Goal: Task Accomplishment & Management: Manage account settings

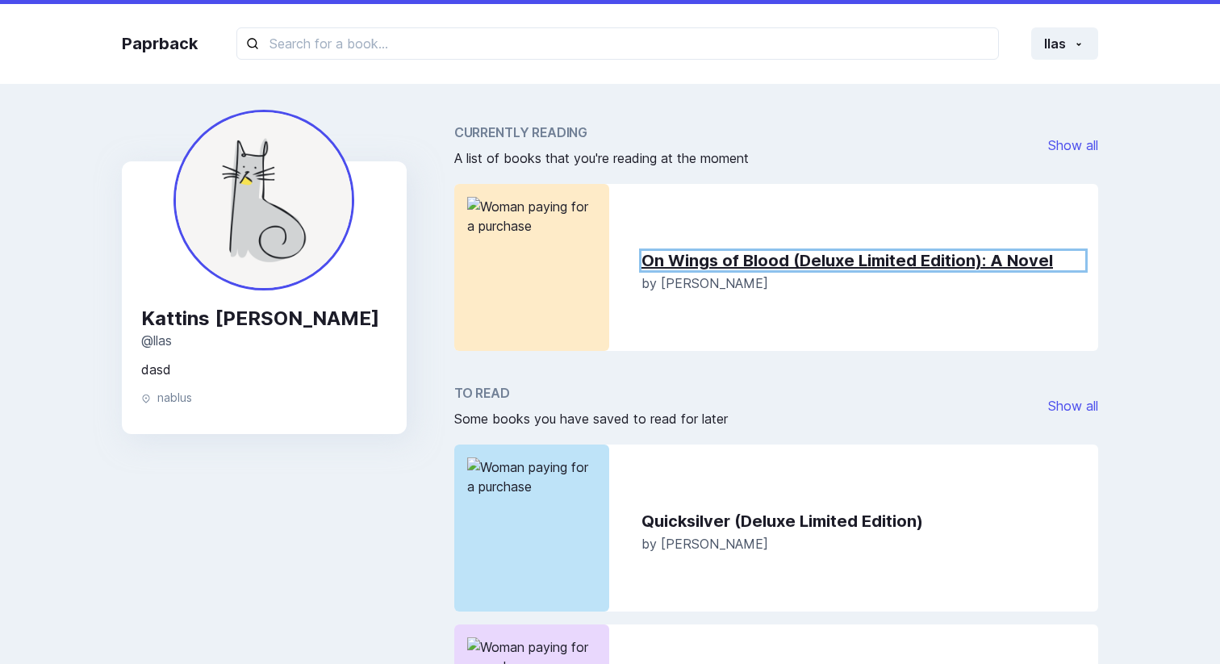
click at [721, 262] on link "On Wings of Blood (Deluxe Limited Edition) : A Novel" at bounding box center [864, 260] width 444 height 19
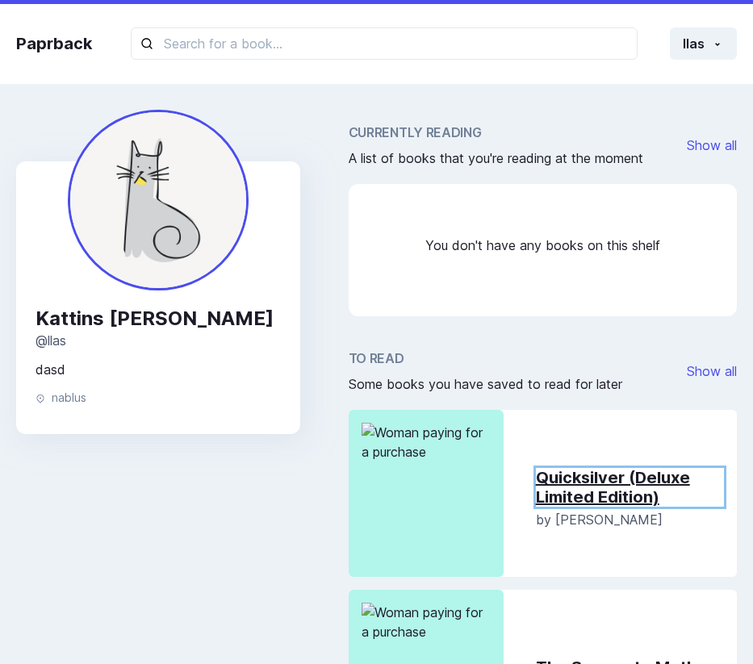
click at [585, 492] on link "Quicksilver (Deluxe Limited Edition)" at bounding box center [630, 487] width 188 height 39
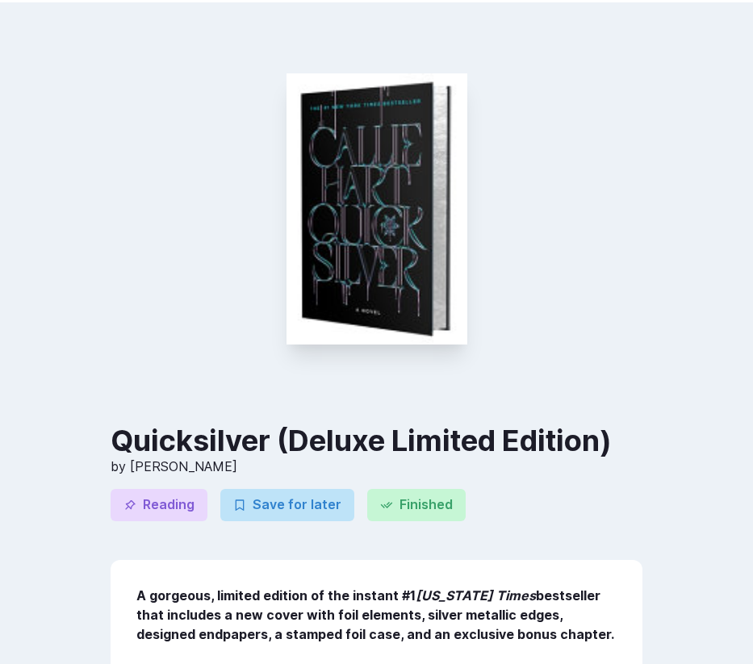
scroll to position [100, 0]
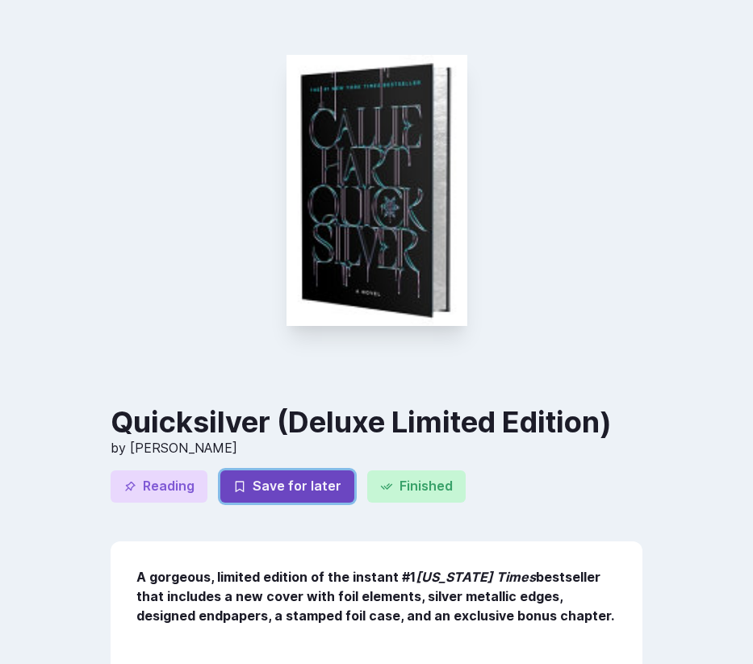
click at [299, 490] on button "Save for later" at bounding box center [287, 486] width 134 height 32
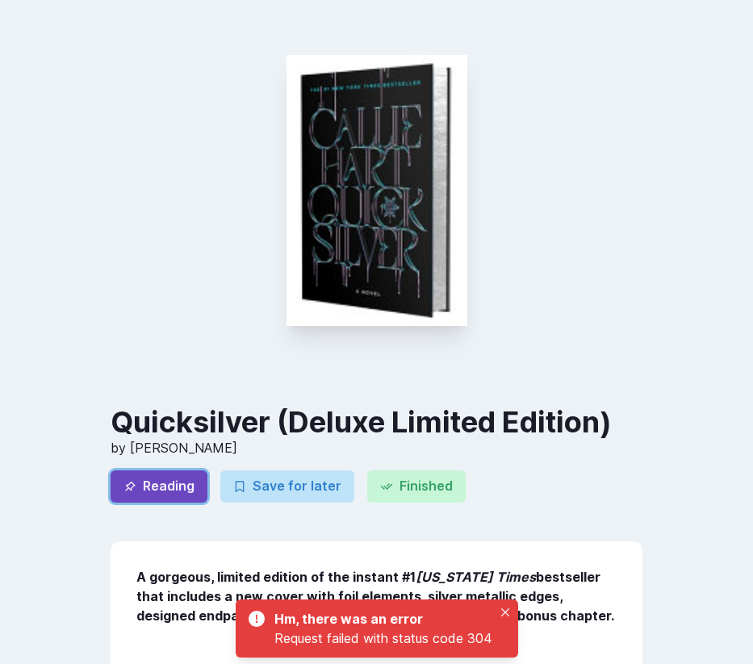
click at [194, 498] on button "Reading" at bounding box center [159, 486] width 97 height 32
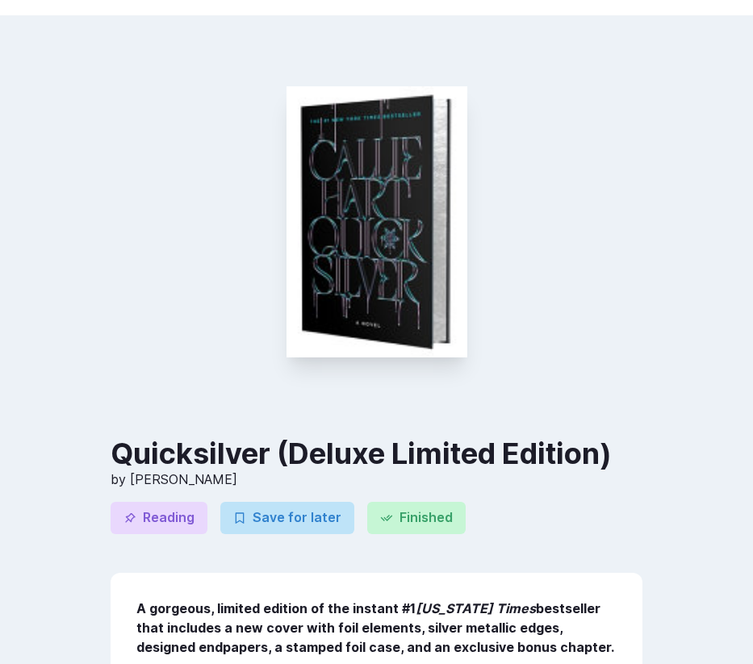
scroll to position [0, 0]
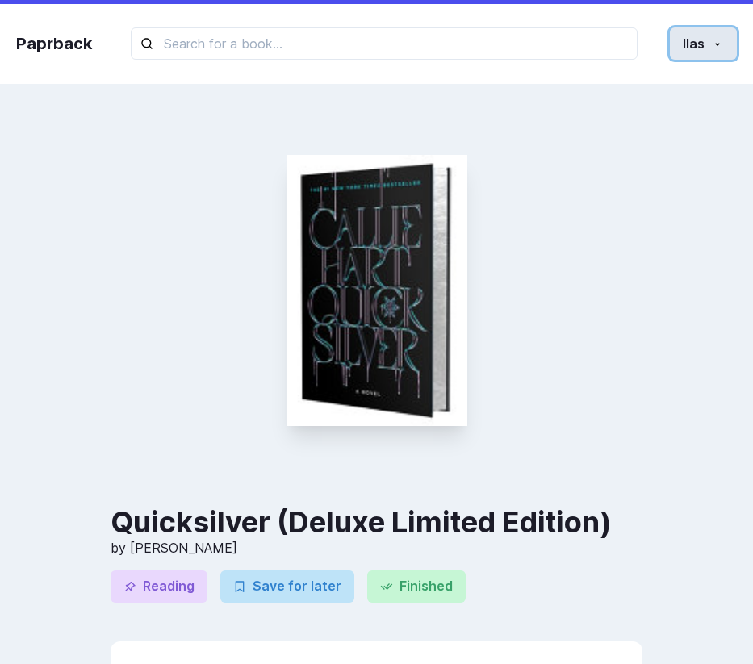
click at [715, 50] on icon "button" at bounding box center [717, 44] width 13 height 13
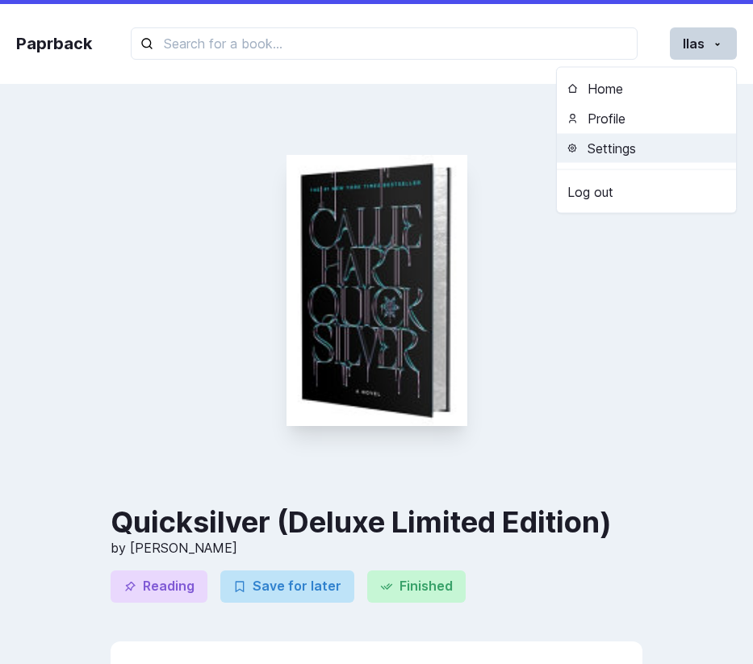
click at [680, 153] on button "Settings" at bounding box center [646, 148] width 179 height 30
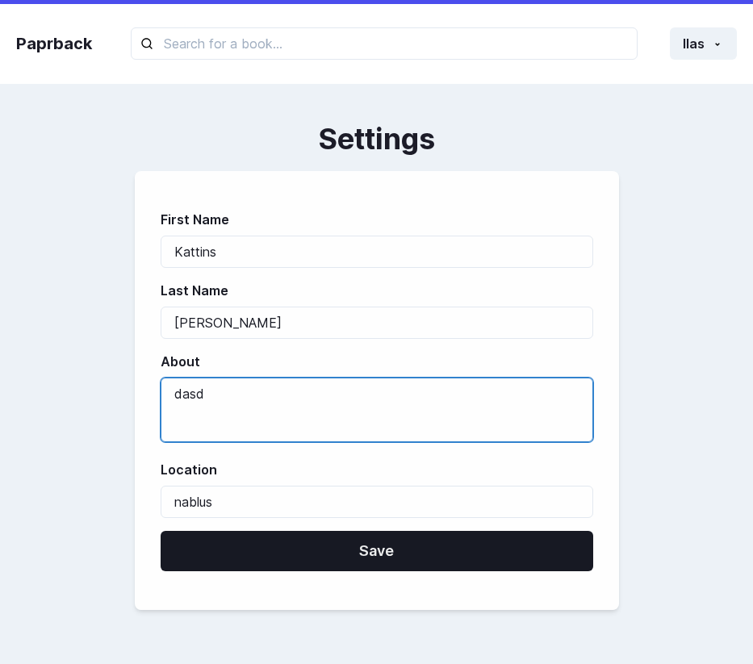
click at [340, 395] on textarea "dasd" at bounding box center [377, 410] width 433 height 65
click at [320, 419] on textarea "dasd" at bounding box center [377, 410] width 433 height 65
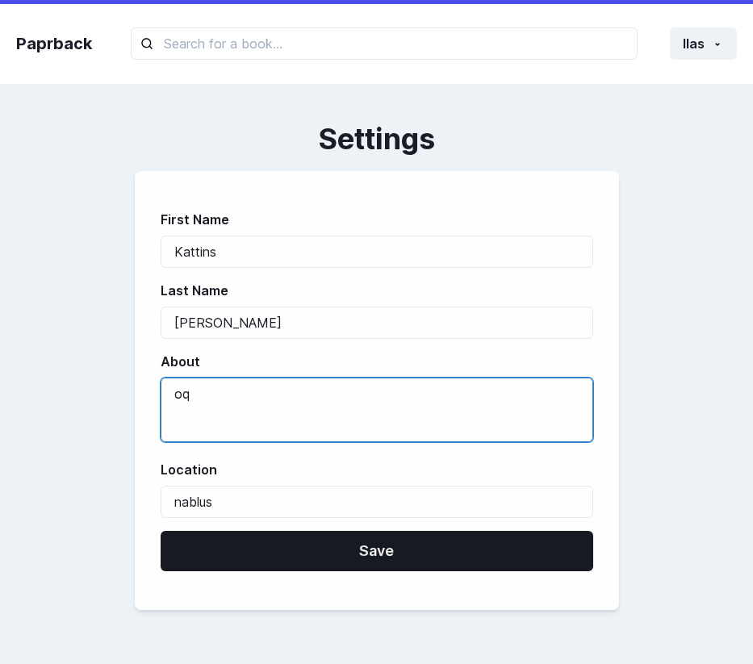
type textarea "o"
type textarea "i vol"
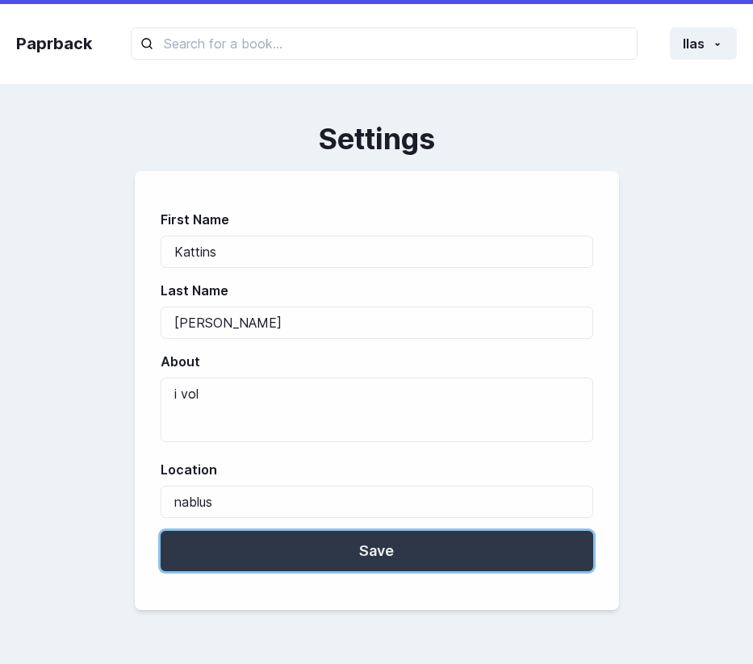
click at [516, 546] on button "Save" at bounding box center [377, 551] width 433 height 40
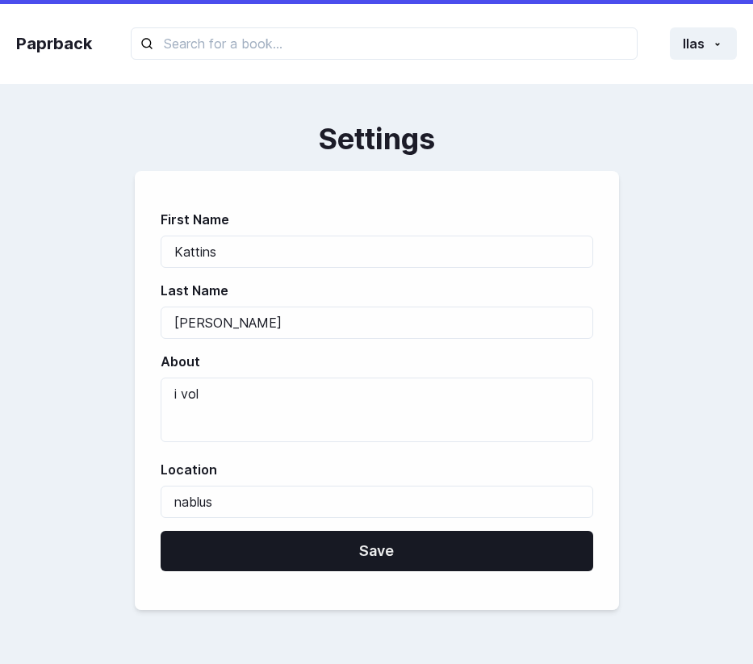
click at [467, 232] on div "First Name Kattins" at bounding box center [377, 239] width 433 height 58
click at [563, 203] on form "First Name Kattins Last Name [PERSON_NAME] About i vol Location [GEOGRAPHIC_DAT…" at bounding box center [377, 390] width 484 height 439
click at [699, 41] on button "llas" at bounding box center [703, 43] width 67 height 32
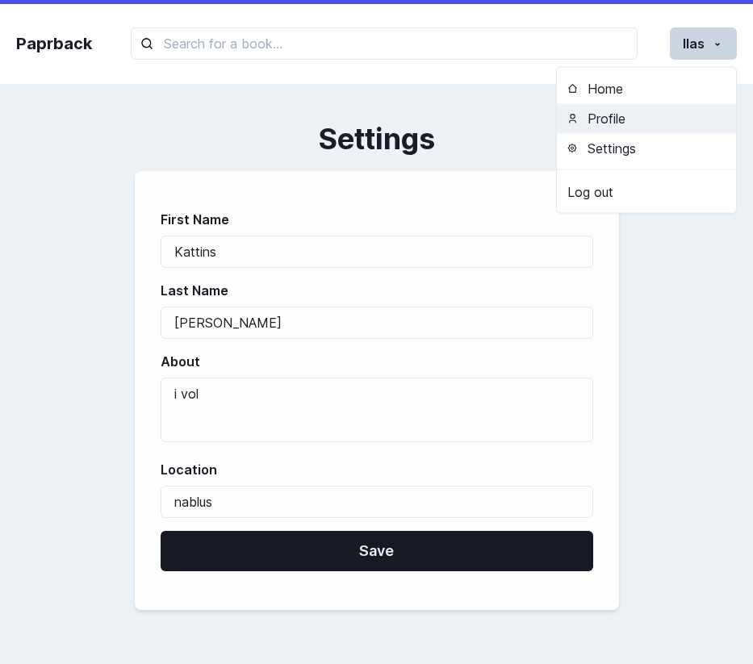
click at [652, 124] on button "Profile" at bounding box center [646, 118] width 179 height 30
